Goal: Transaction & Acquisition: Subscribe to service/newsletter

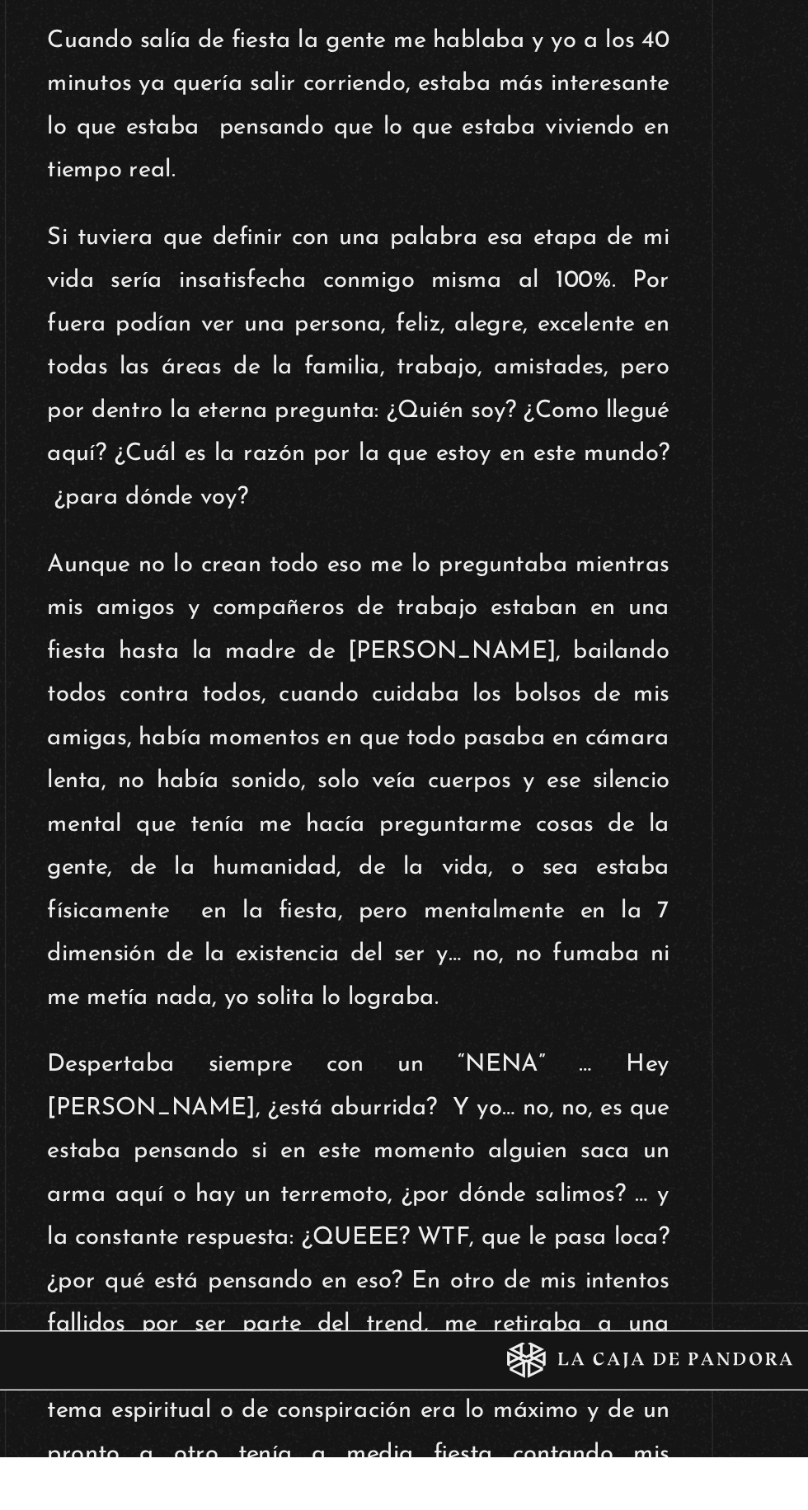
scroll to position [890, 0]
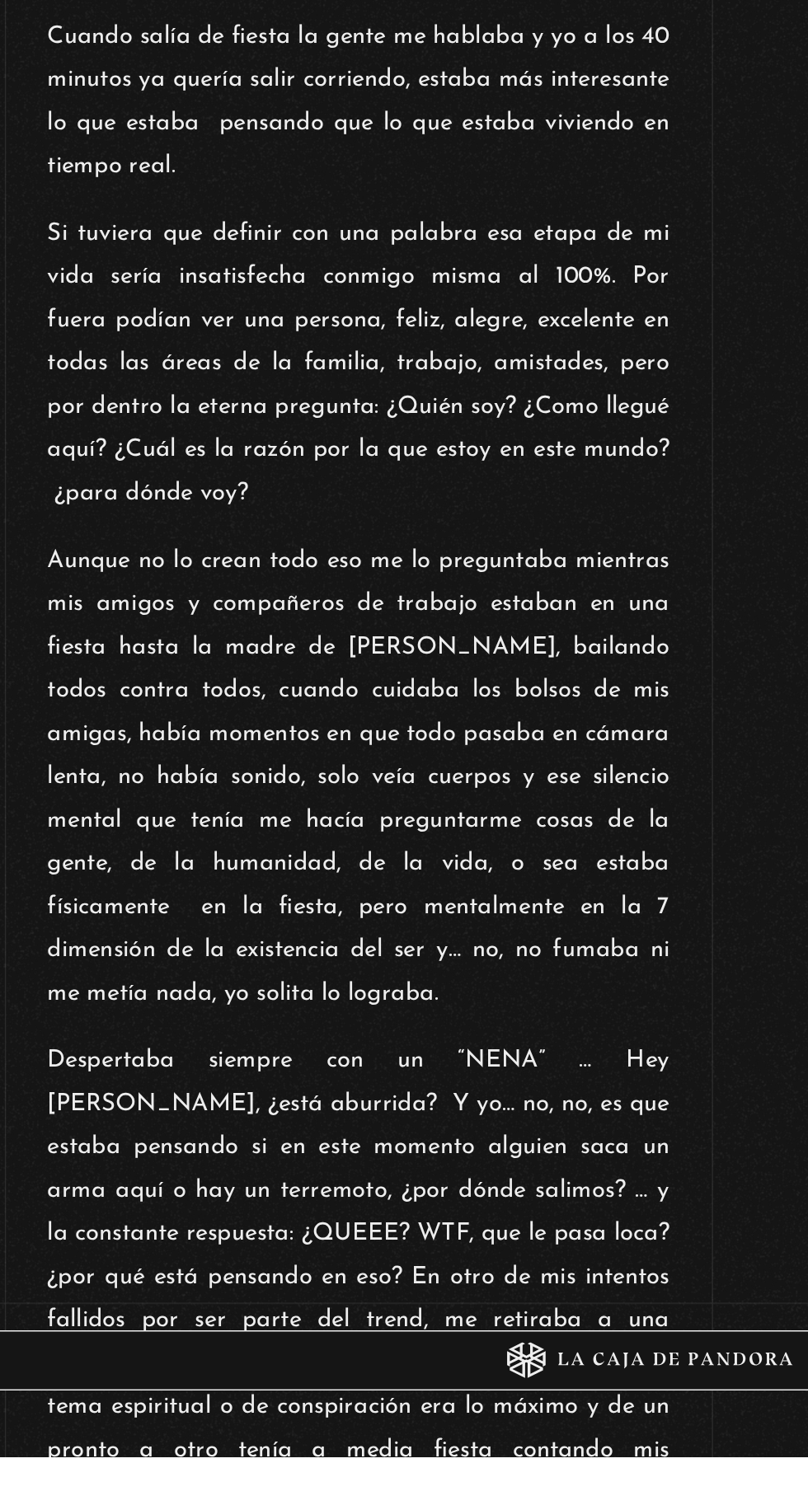
click at [280, 1200] on p "Aunque no lo crean todo eso me lo preguntaba mientras mis amigos y compañeros d…" at bounding box center [403, 1044] width 426 height 326
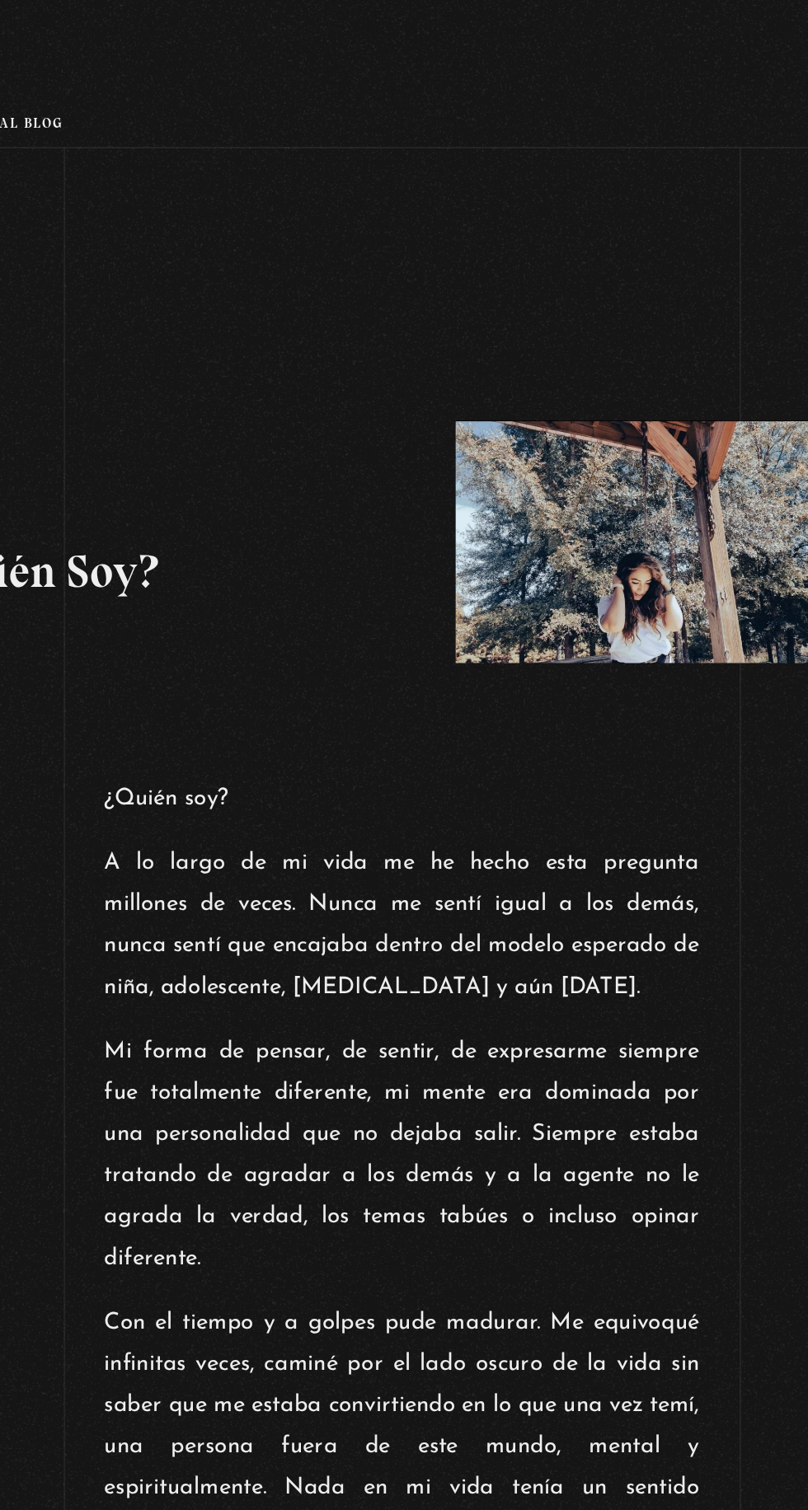
scroll to position [0, 0]
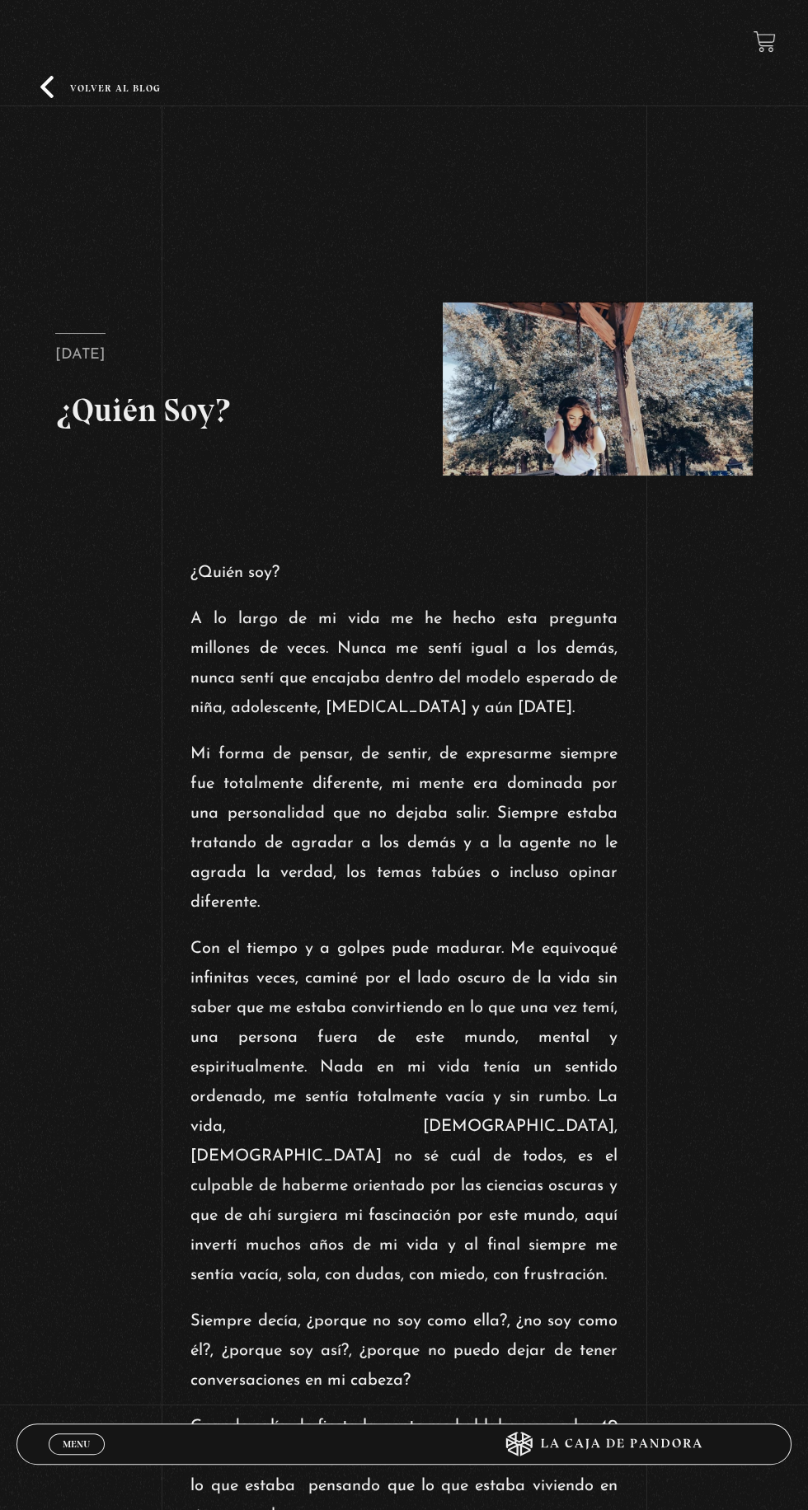
click at [124, 96] on link "Volver al blog" at bounding box center [100, 87] width 120 height 22
click at [91, 1443] on link "Menu Cerrar" at bounding box center [77, 1443] width 56 height 21
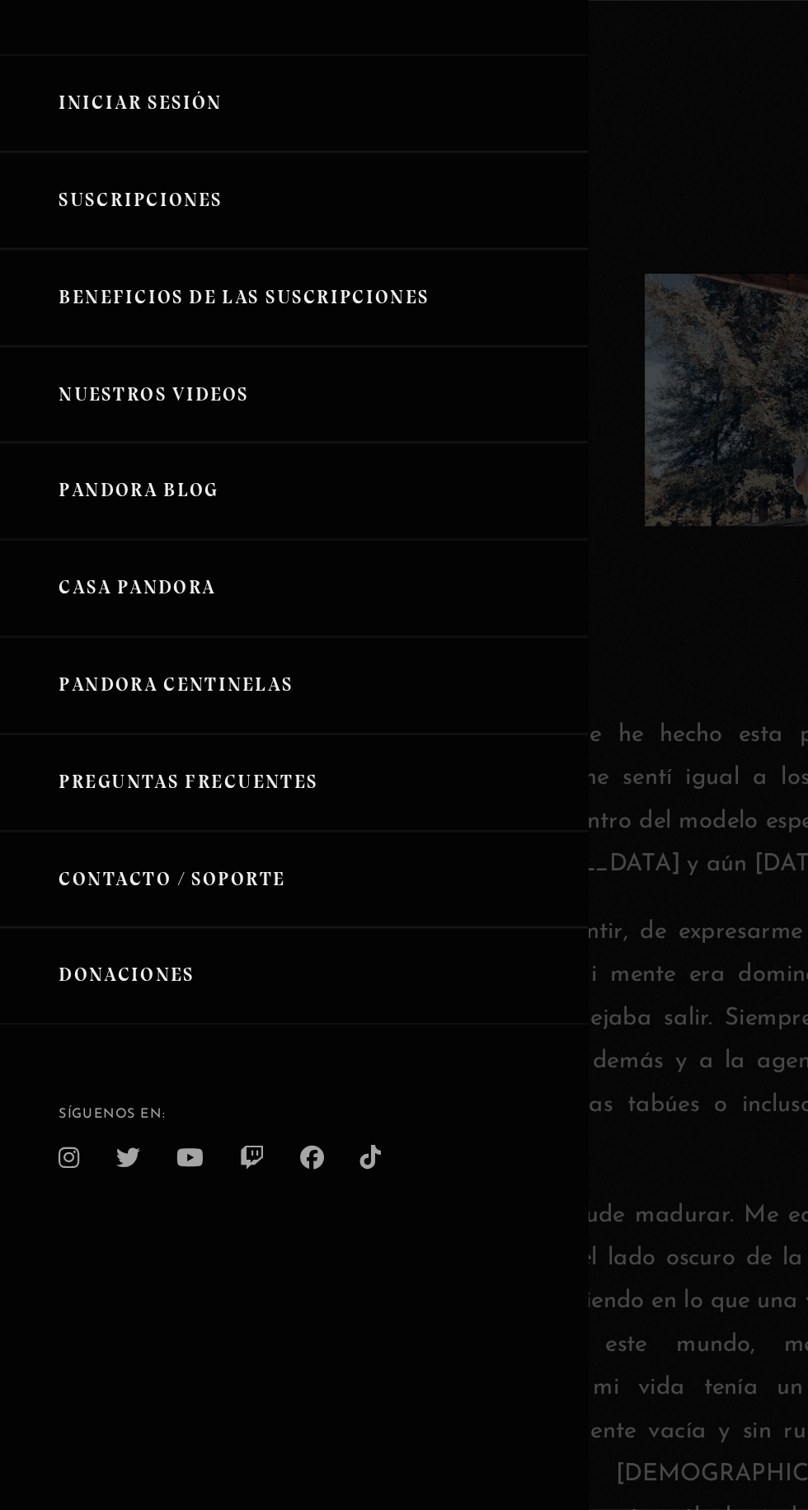
scroll to position [1, 0]
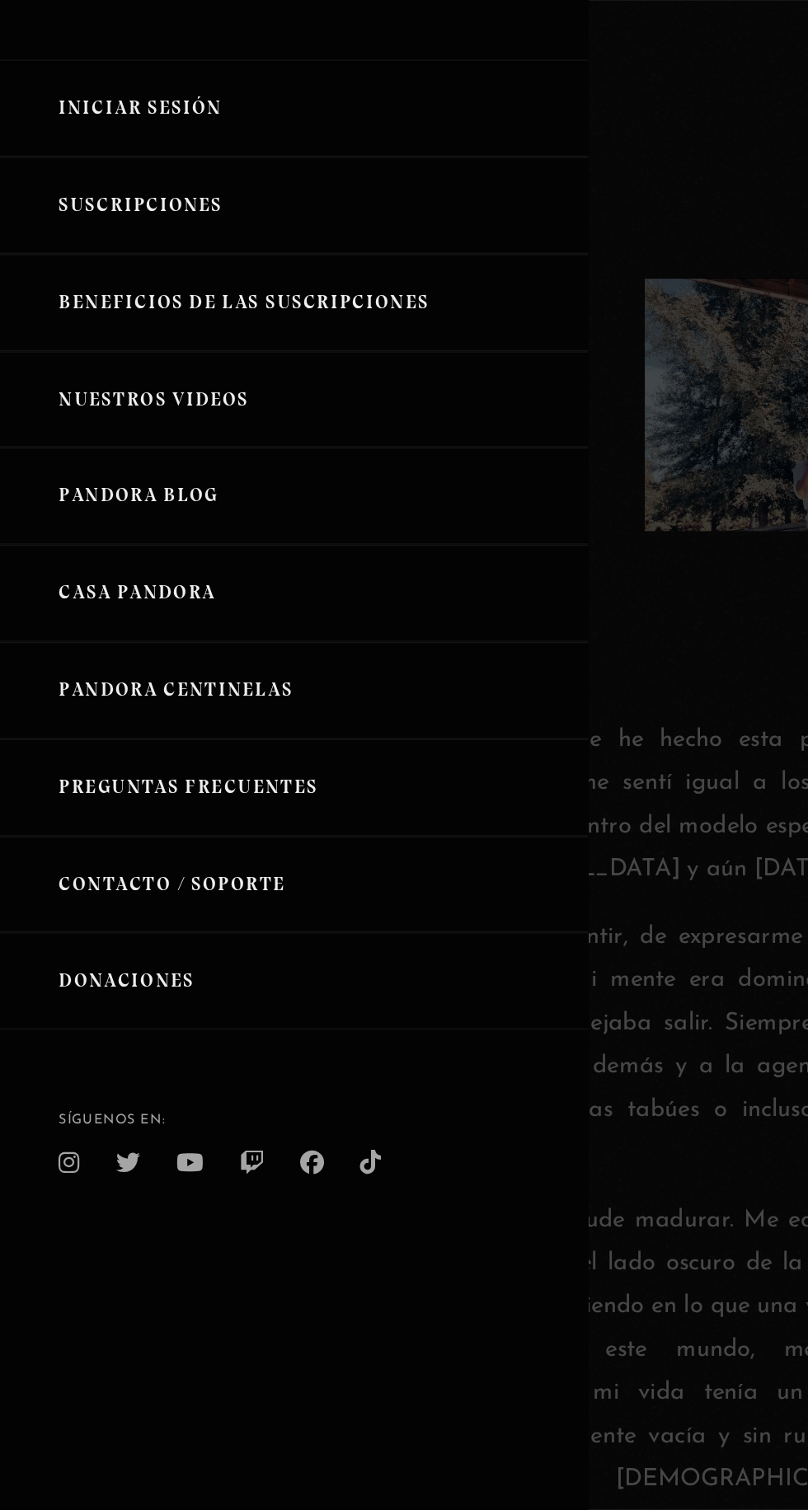
click at [120, 206] on link "Iniciar Sesión" at bounding box center [202, 184] width 404 height 67
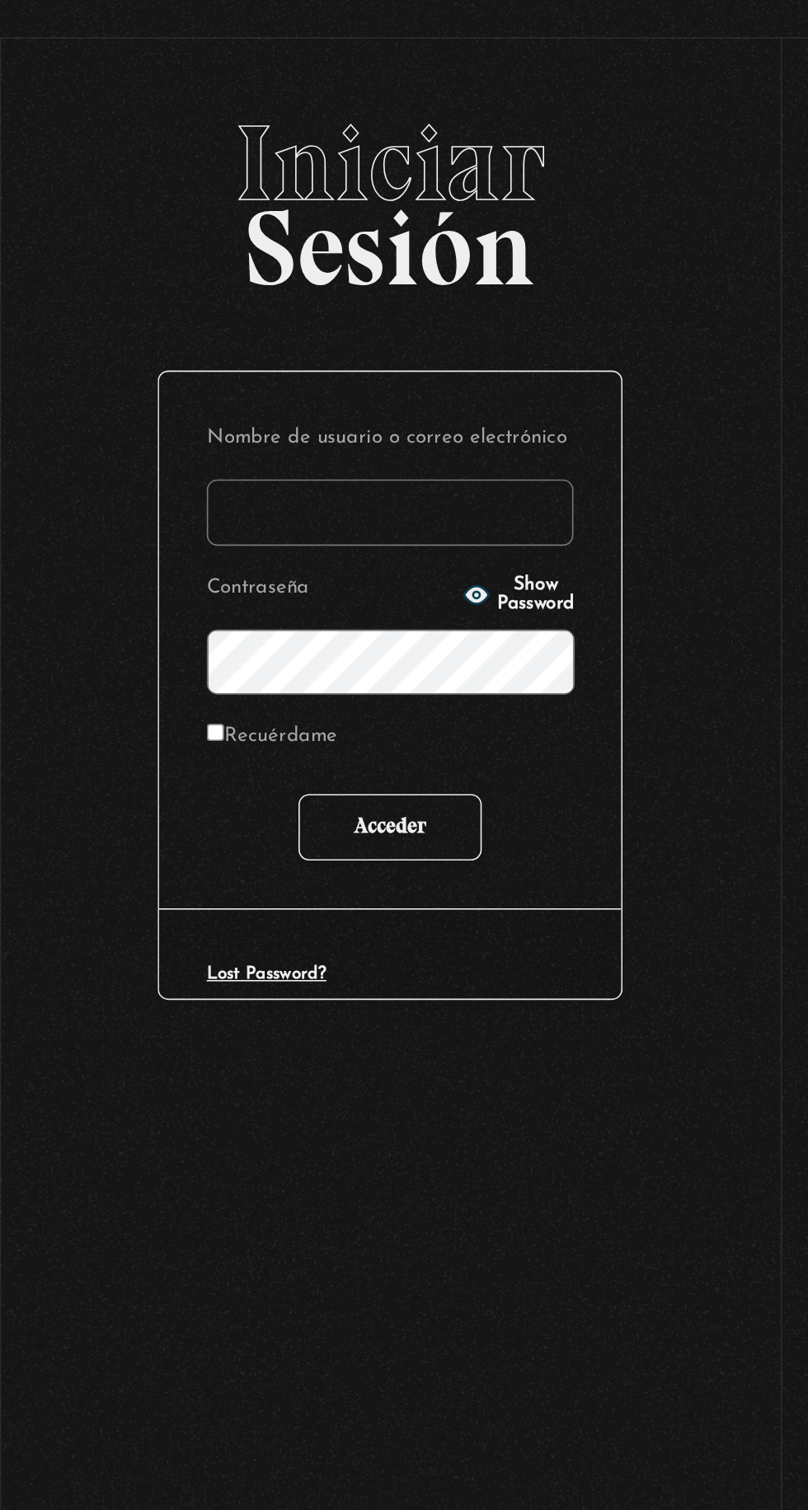
click at [413, 616] on input "Acceder" at bounding box center [404, 595] width 114 height 41
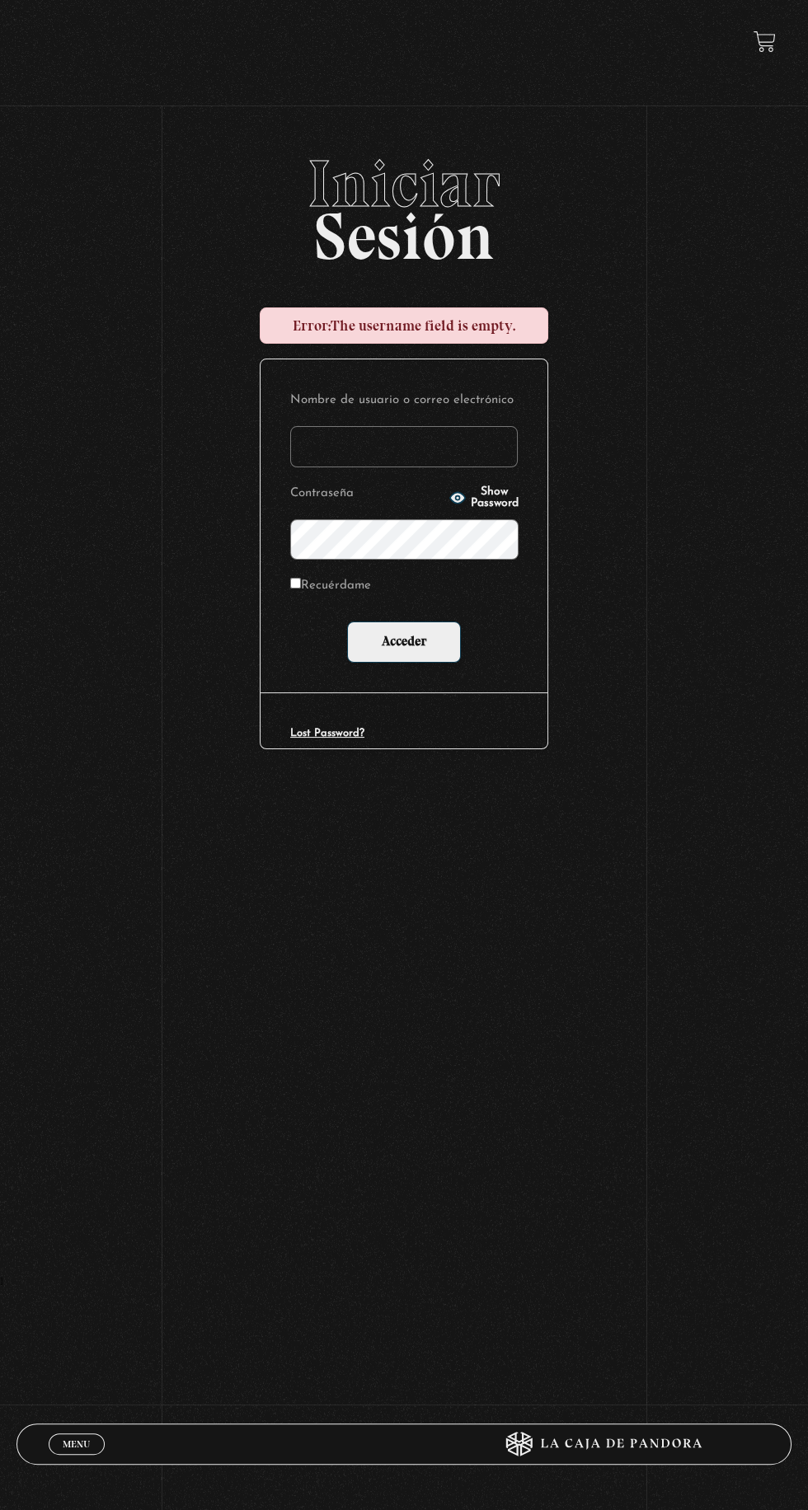
click at [75, 1455] on div "Menu Cerrar" at bounding box center [242, 1444] width 387 height 40
click at [528, 1447] on icon at bounding box center [519, 1444] width 26 height 25
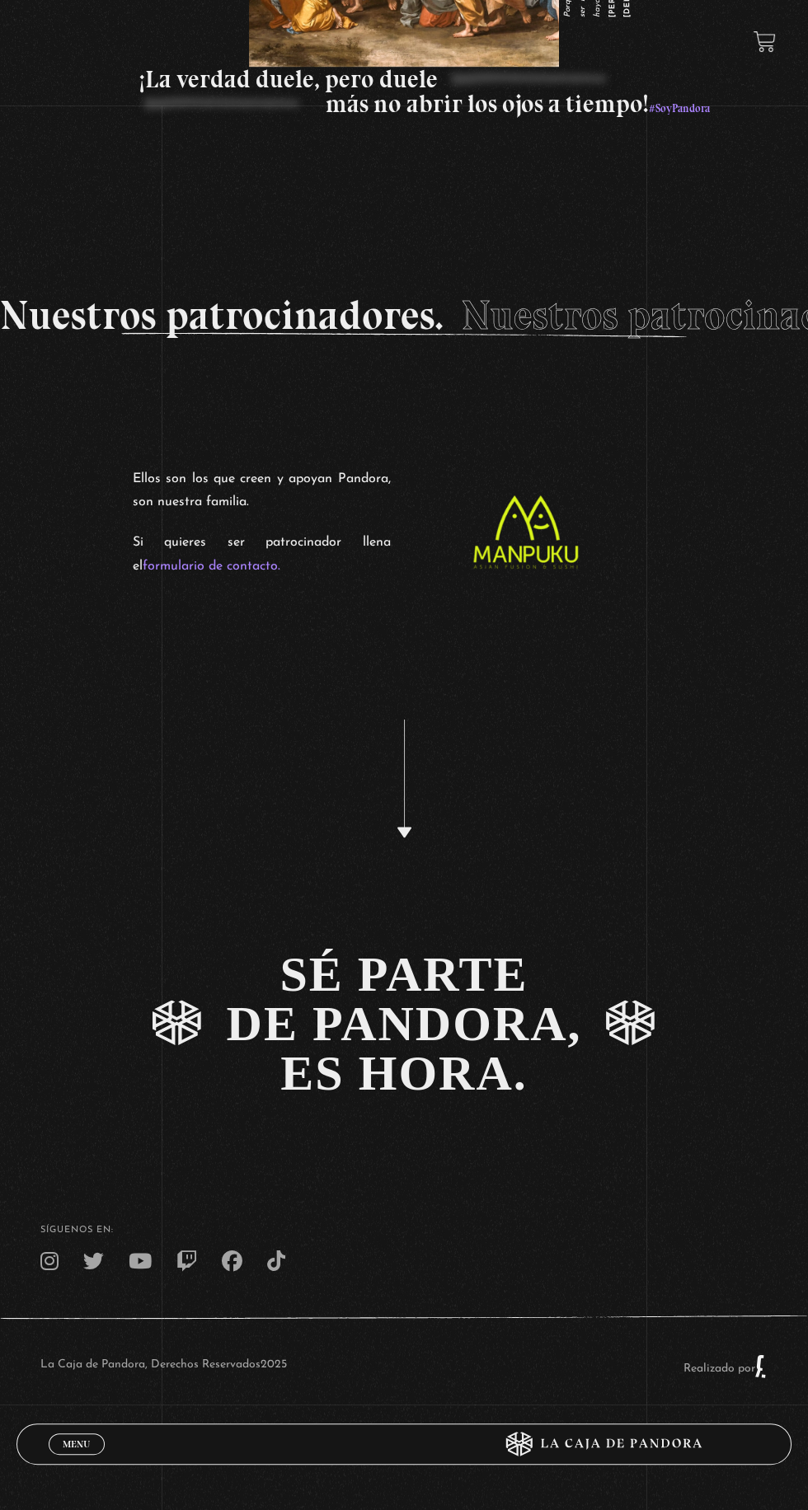
scroll to position [4008, 0]
click at [65, 1449] on span "Menu" at bounding box center [76, 1444] width 27 height 10
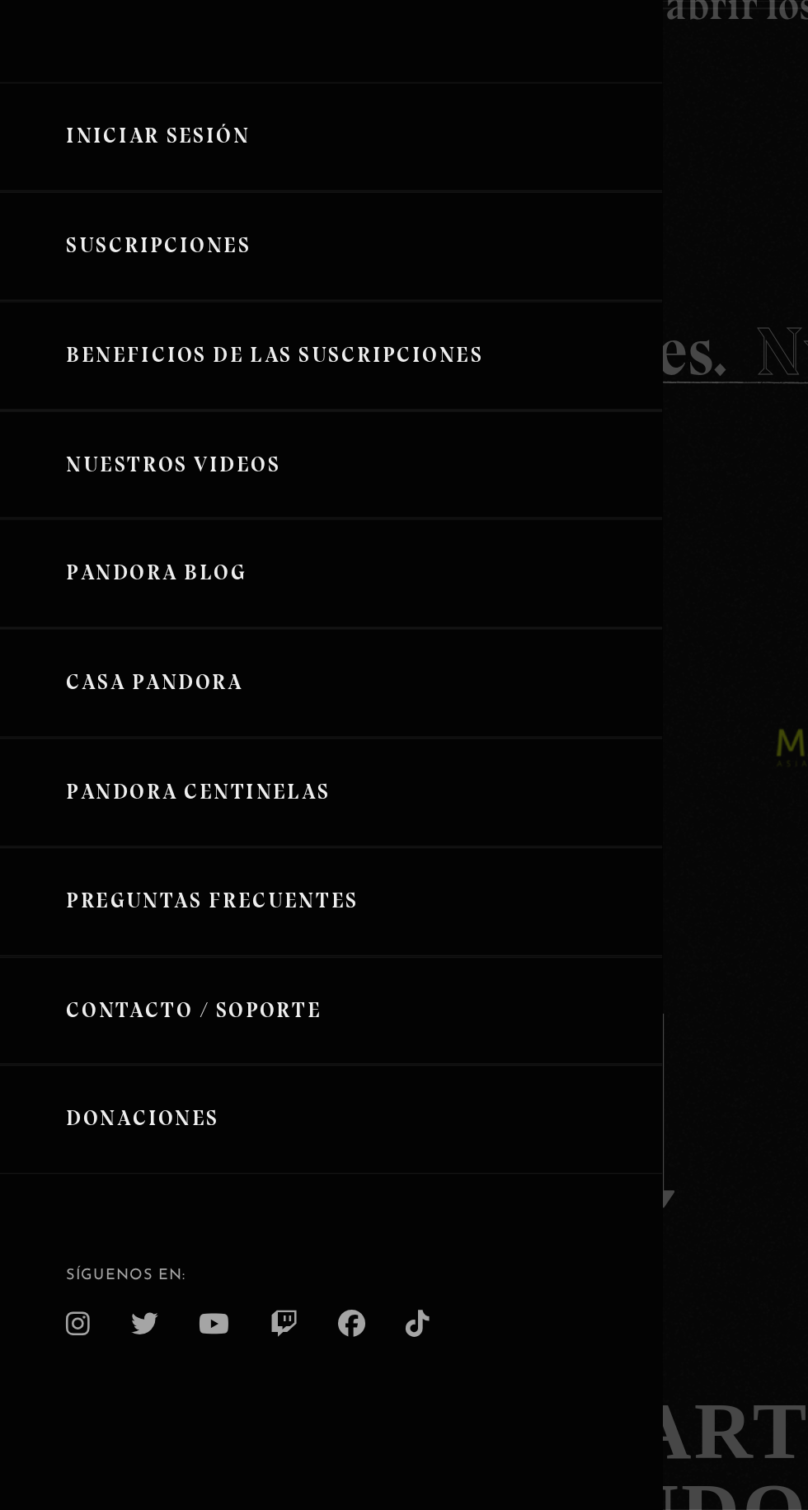
click at [226, 321] on link "Beneficios de las suscripciones" at bounding box center [202, 317] width 404 height 67
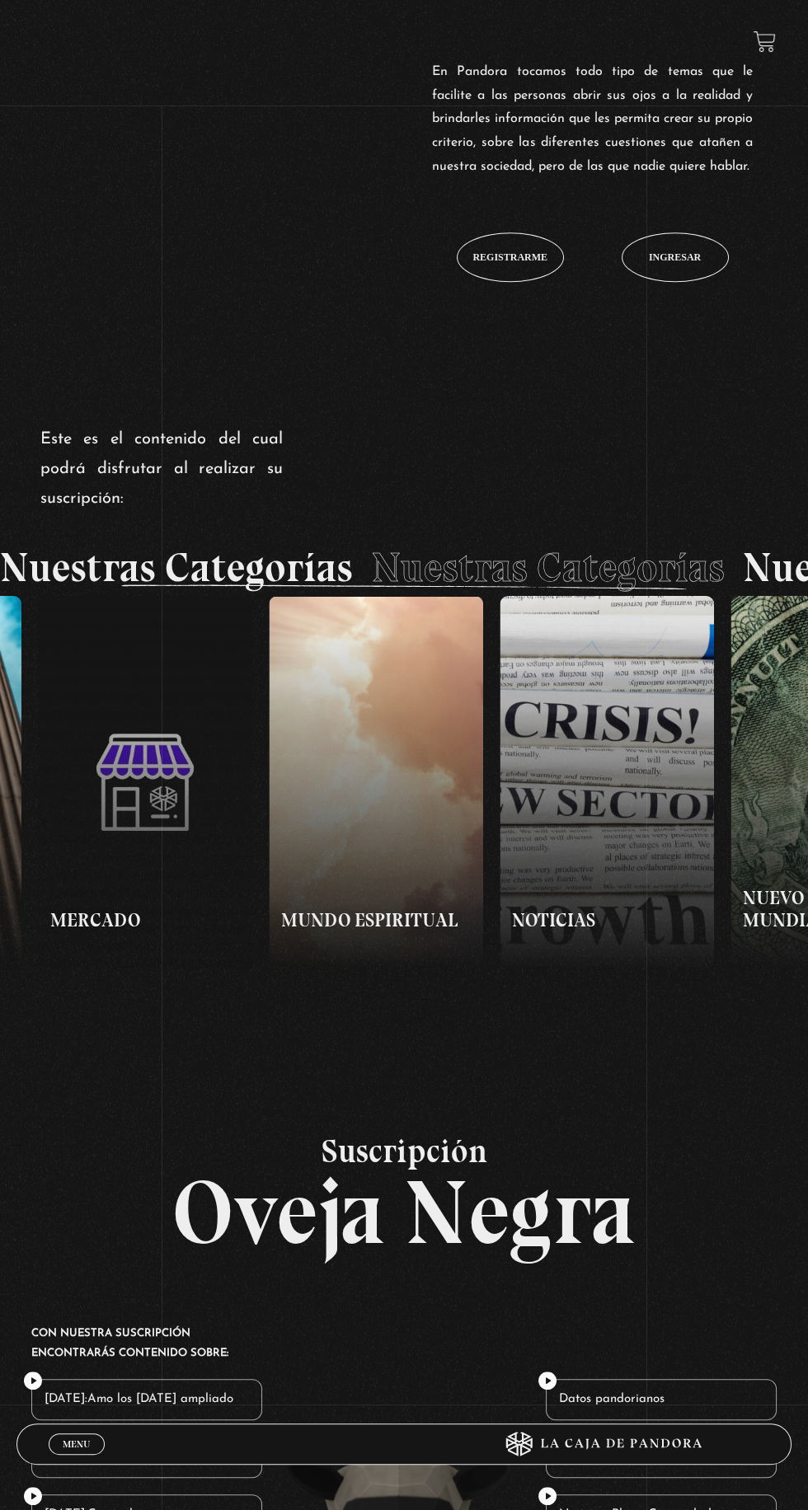
scroll to position [0, 2271]
click at [377, 844] on figure "Mundo Espiritual" at bounding box center [375, 782] width 214 height 373
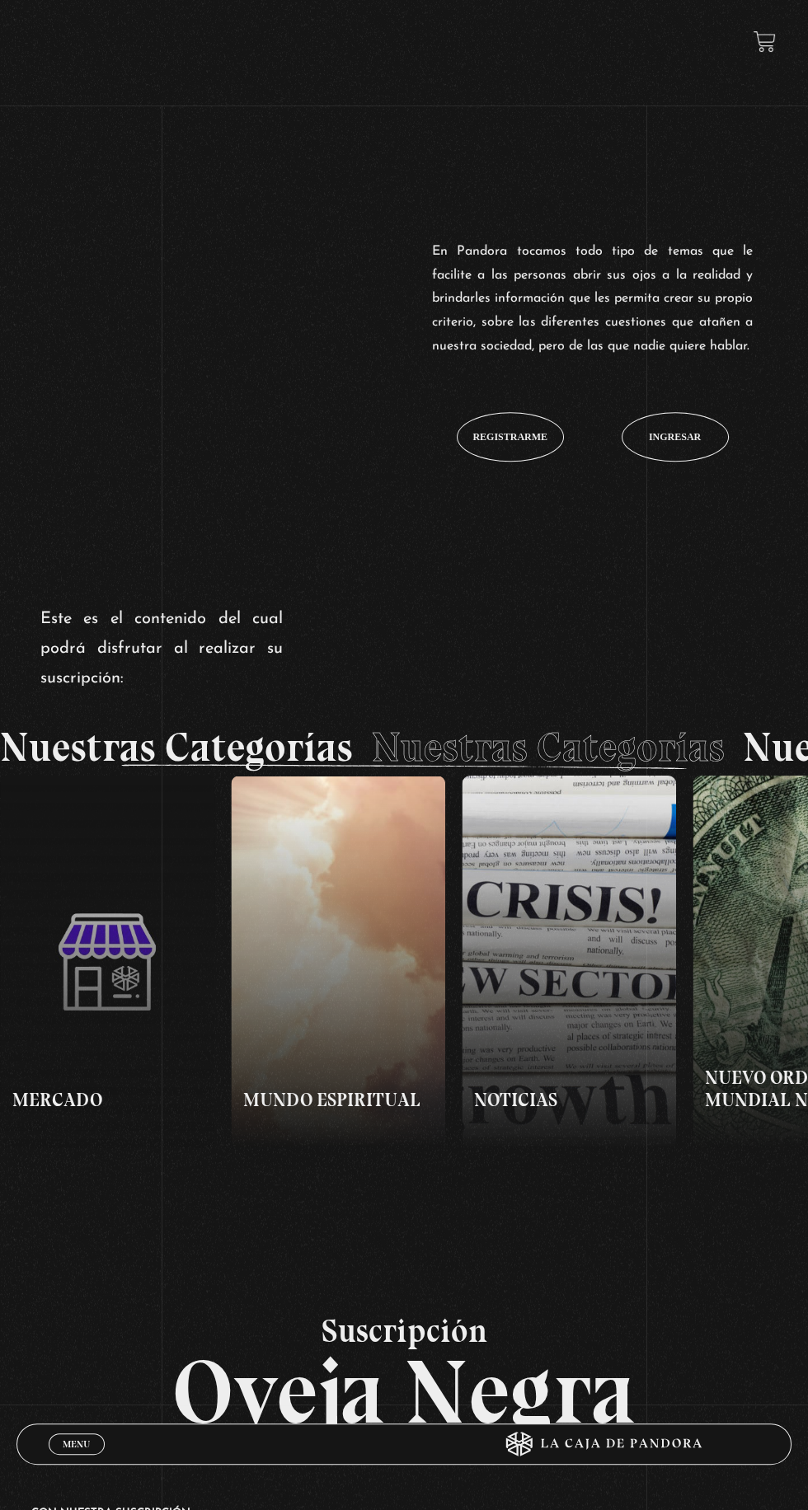
scroll to position [1207, 0]
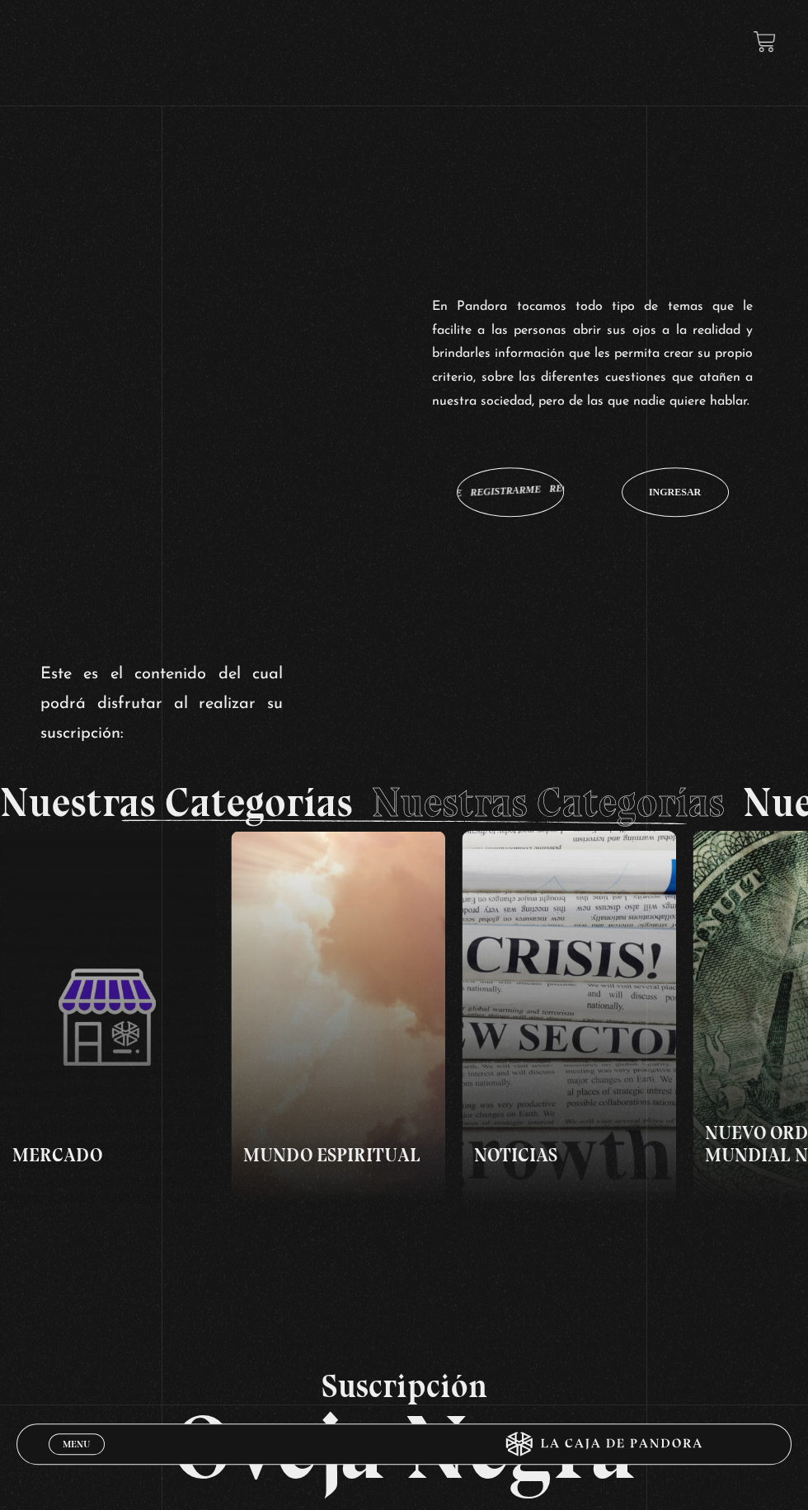
click at [519, 497] on span "Registrarme" at bounding box center [509, 492] width 75 height 10
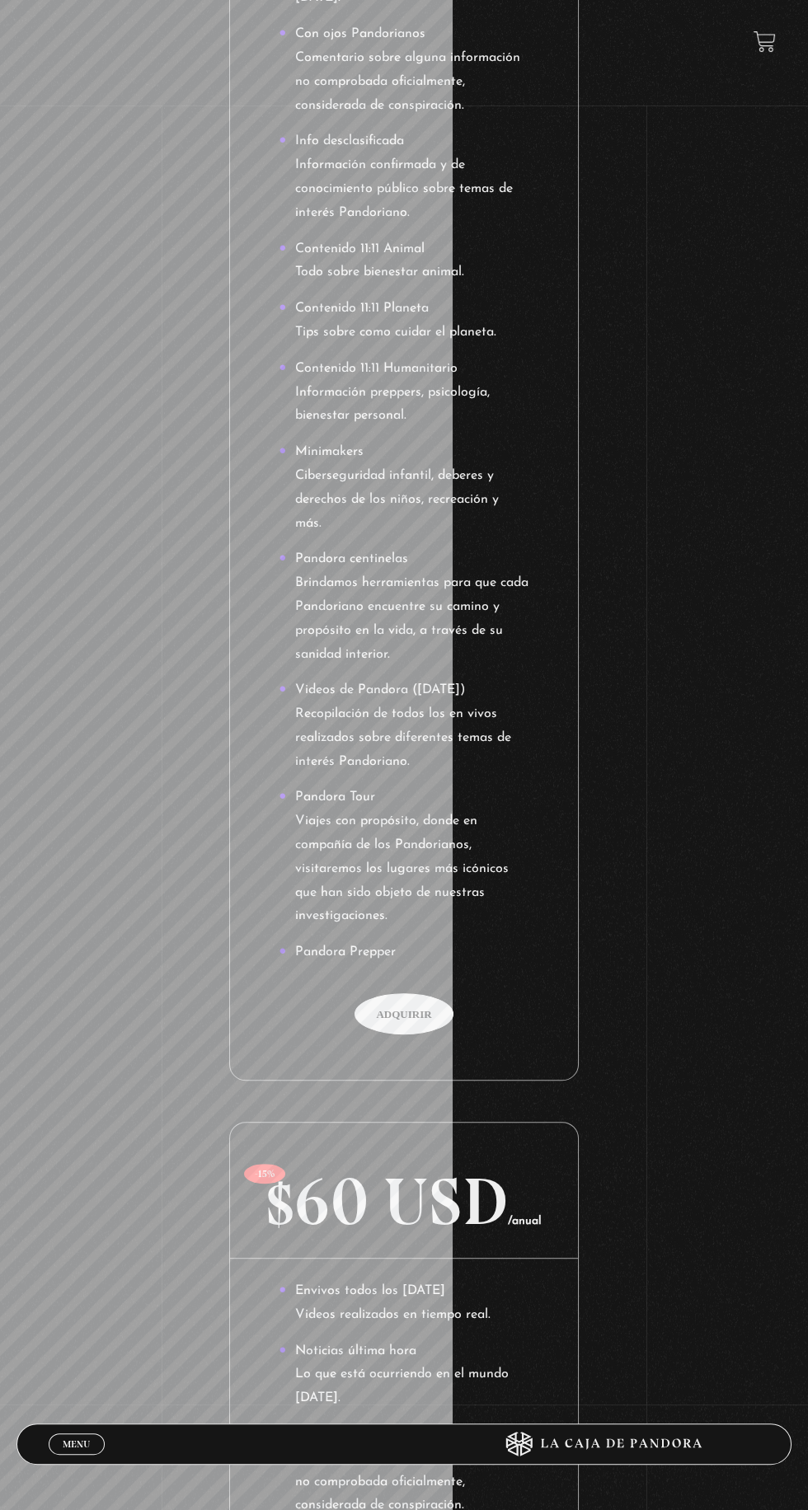
scroll to position [689, 0]
click at [392, 1037] on span "Adquirir" at bounding box center [403, 1016] width 99 height 41
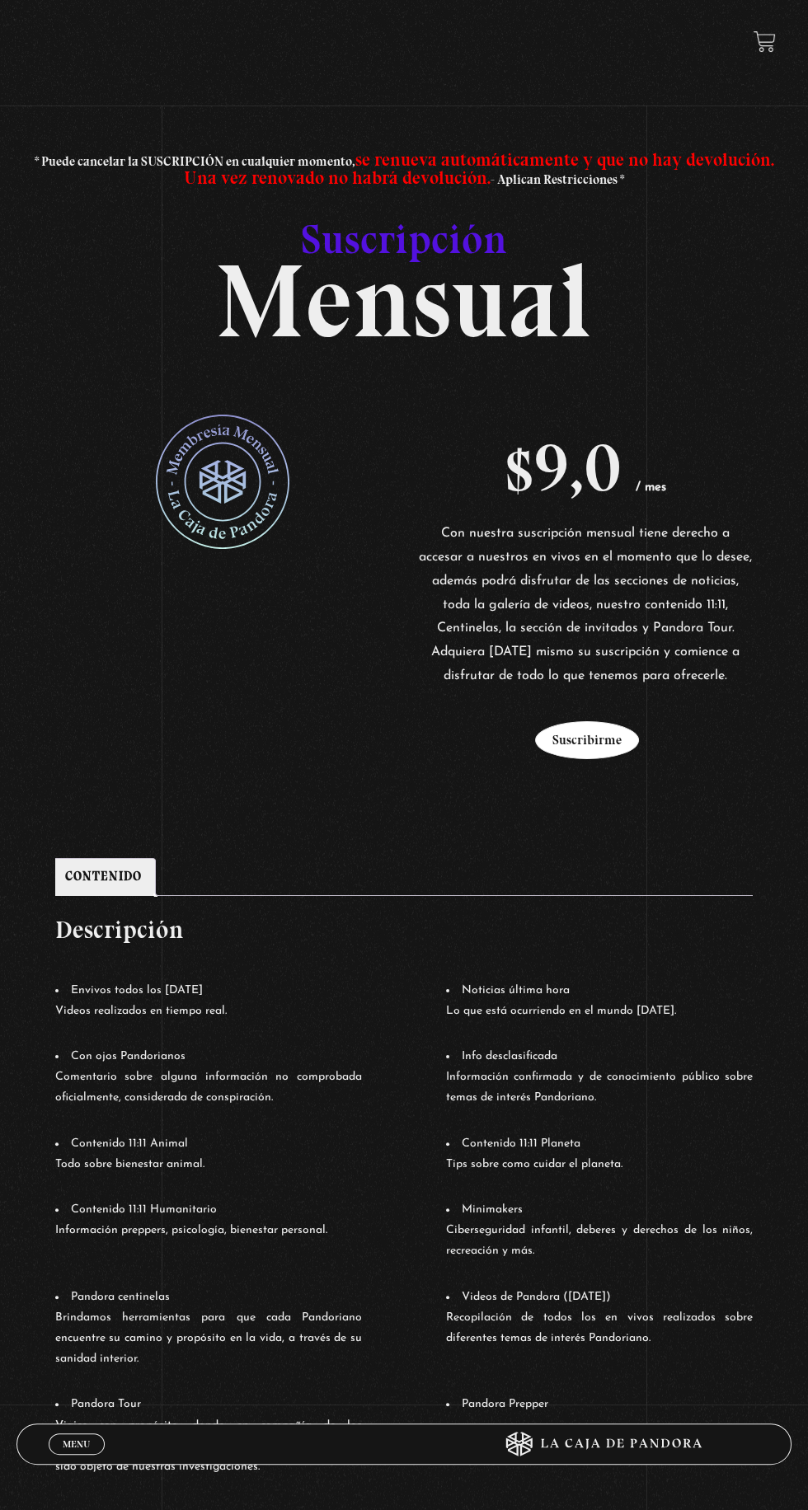
click at [589, 752] on button "Suscribirme" at bounding box center [587, 740] width 104 height 38
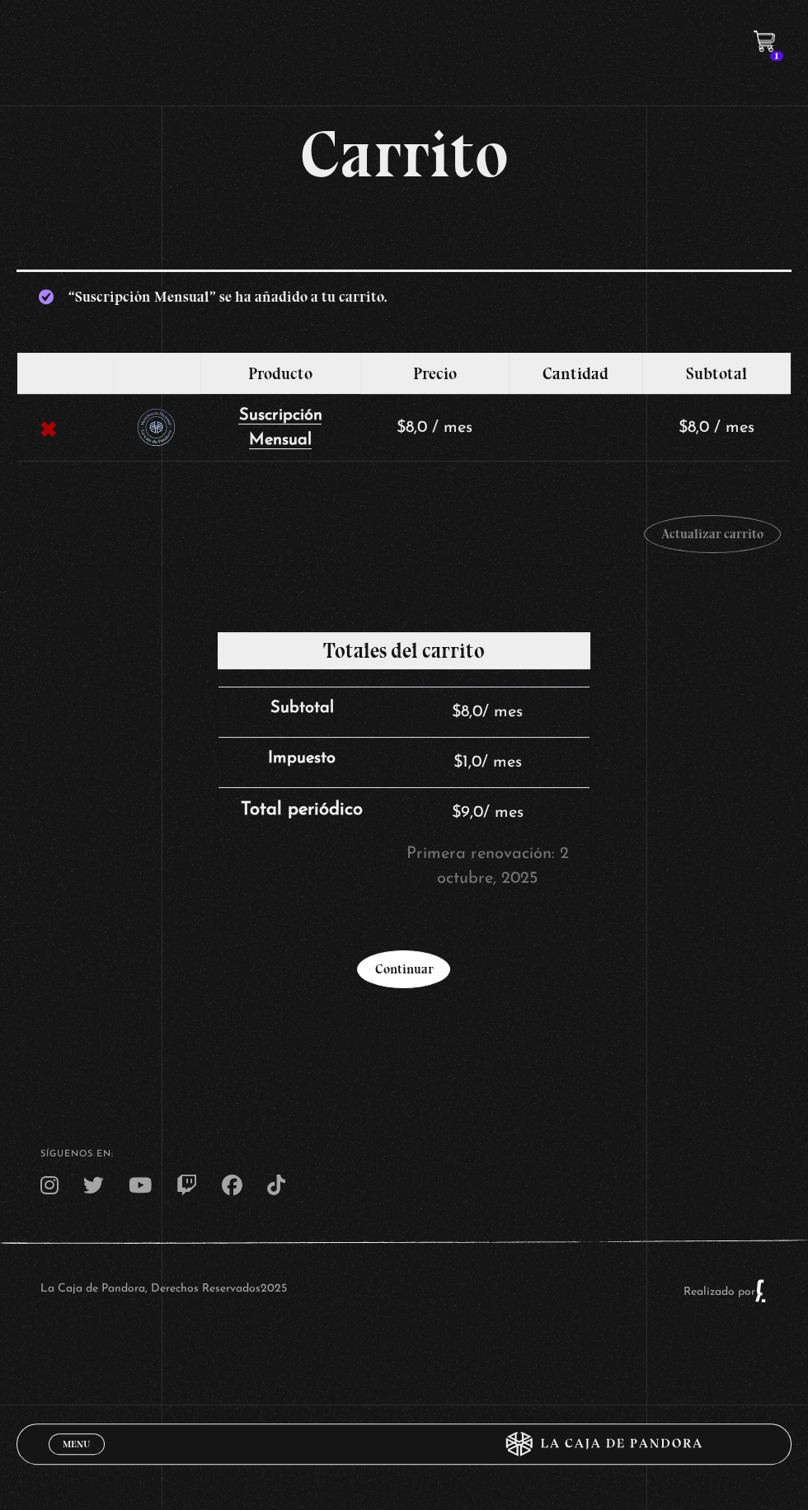
click at [412, 974] on link "Continuar" at bounding box center [403, 969] width 93 height 38
